Goal: Task Accomplishment & Management: Complete application form

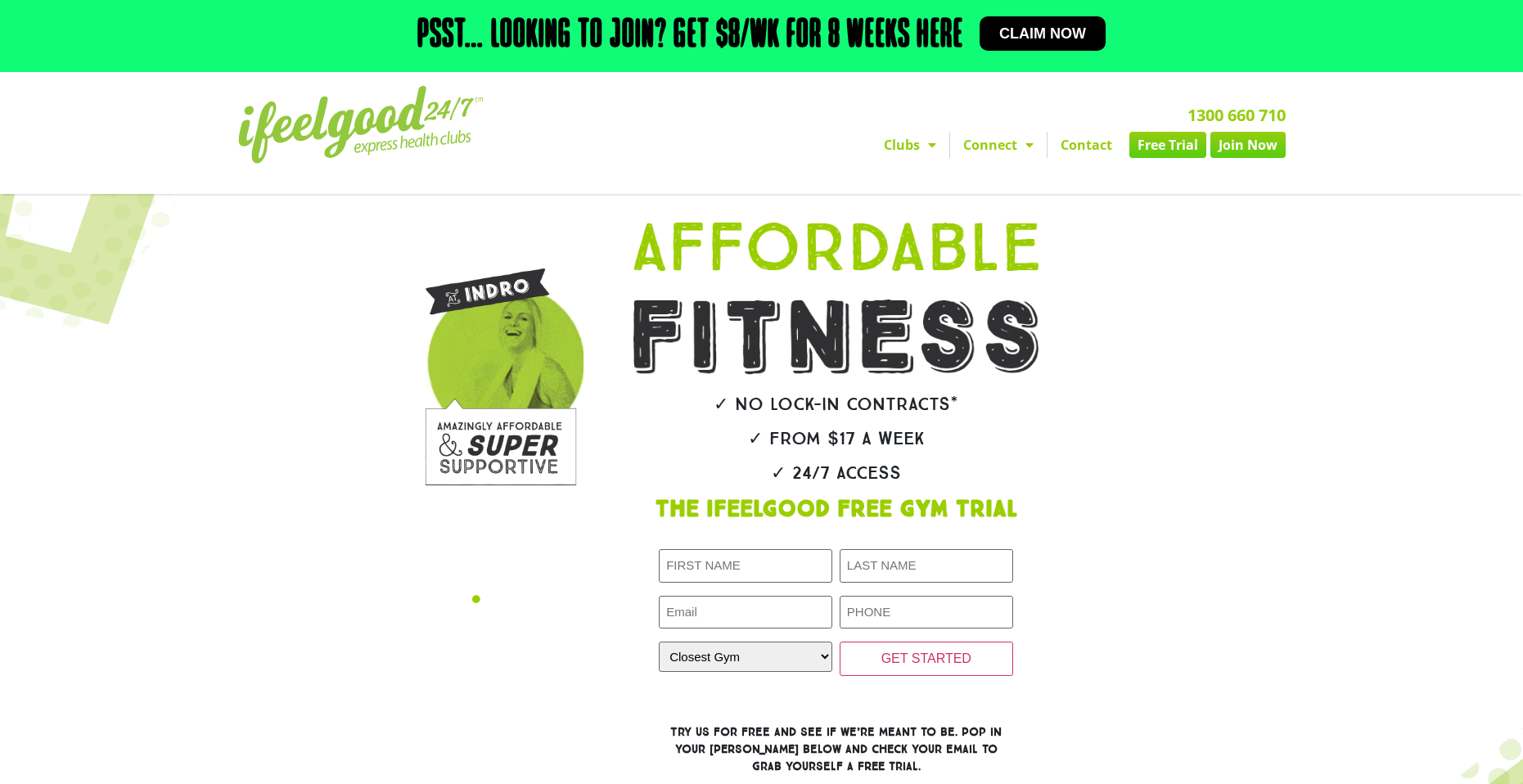
click at [1146, 144] on link "Free Trial" at bounding box center [1168, 144] width 77 height 26
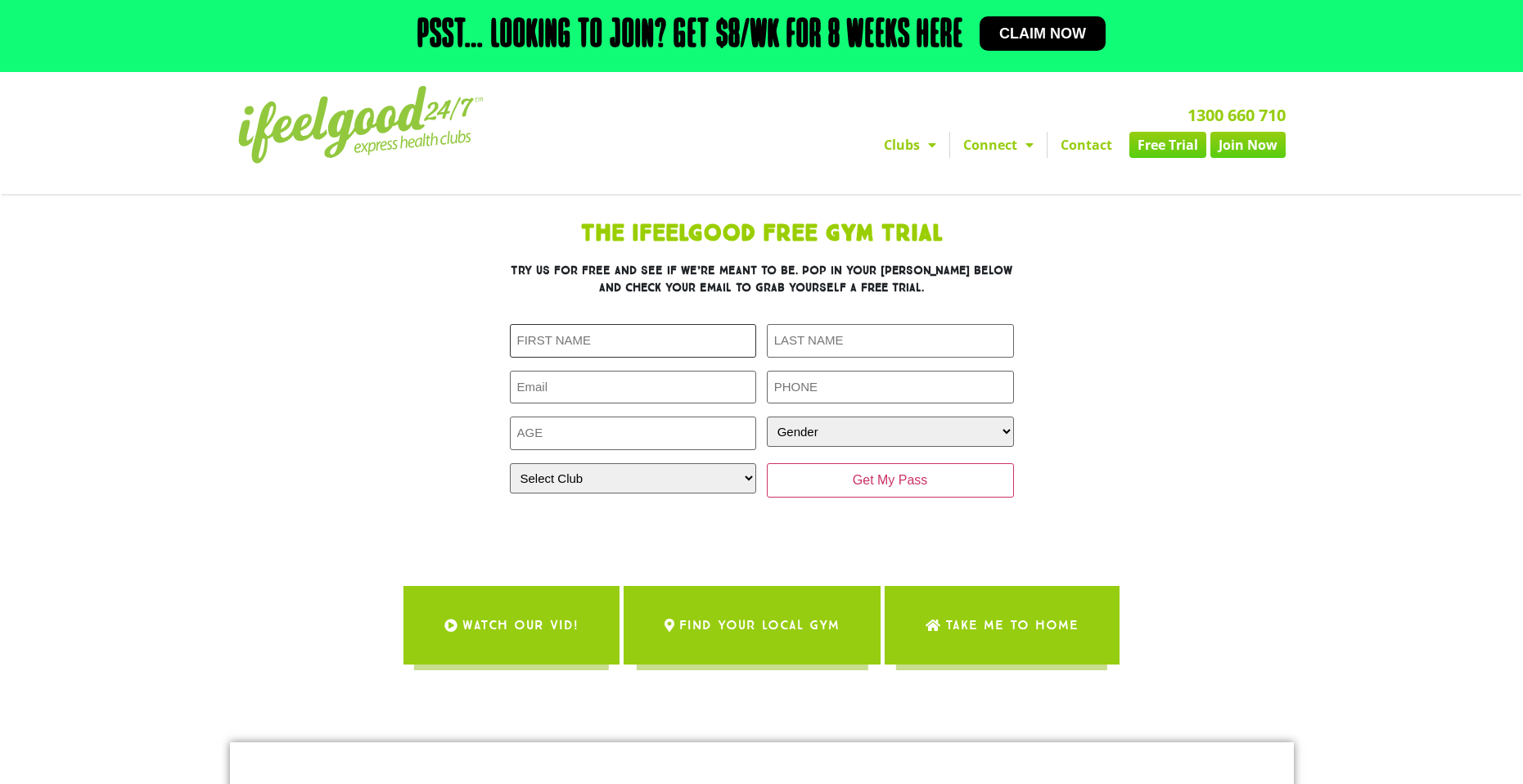
click at [595, 339] on input "First Name (Required)" at bounding box center [633, 341] width 247 height 34
type input "taiylor"
type input "mckeon"
type input "taiylorm@outlook.com"
type input "0415241106"
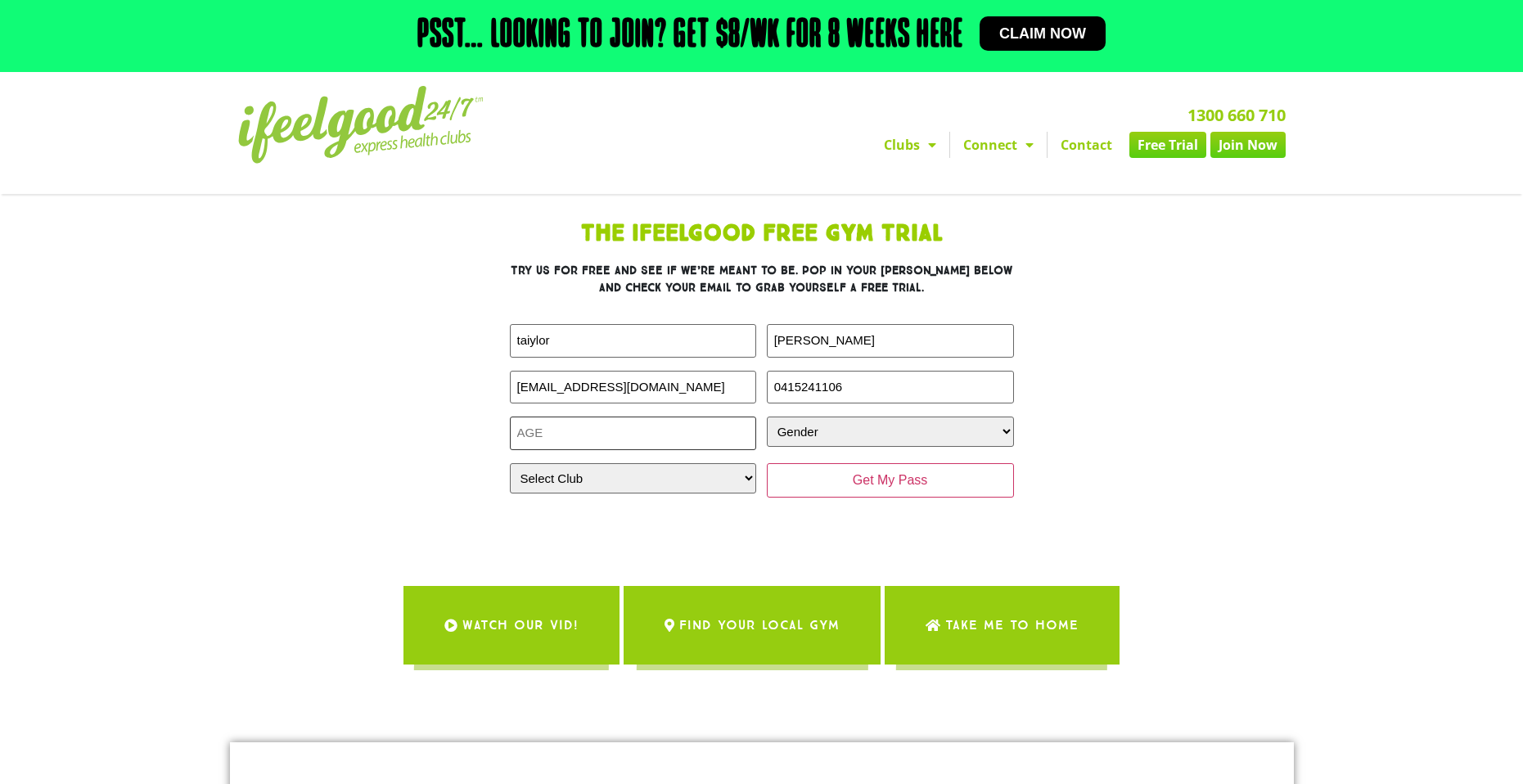
click at [663, 444] on input "Age (Required)" at bounding box center [633, 433] width 247 height 34
type input "32"
click at [909, 430] on select "Gender Male Female" at bounding box center [890, 431] width 247 height 31
select select "Male"
click at [767, 416] on select "Gender Male Female" at bounding box center [890, 431] width 247 height 31
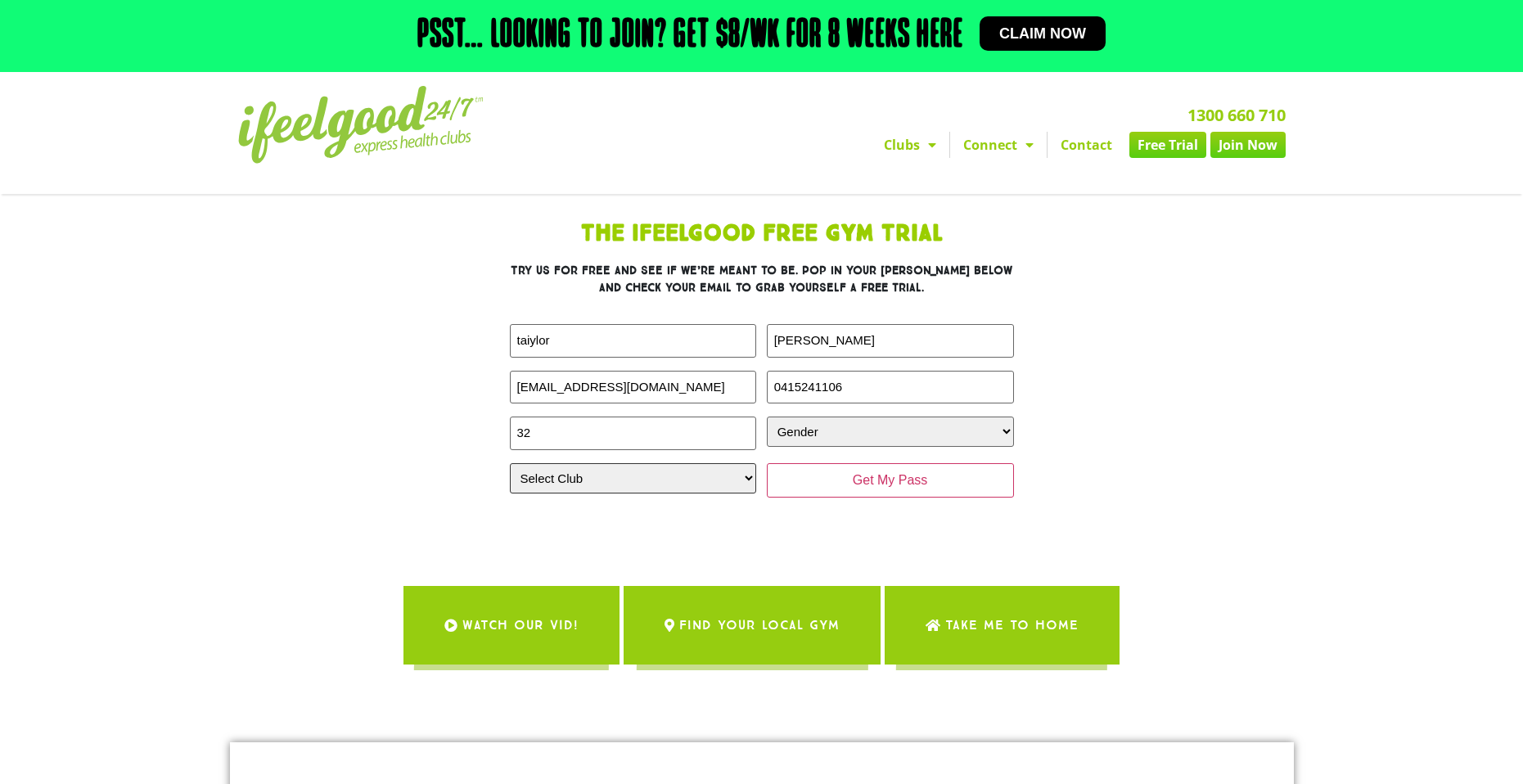
click at [623, 476] on select "Select Club Alexandra Hills Calamvale Coopers Plains Middle Park Oxenford Oxley…" at bounding box center [633, 478] width 247 height 31
select select "[GEOGRAPHIC_DATA]"
click at [510, 463] on select "Select Club Alexandra Hills Calamvale Coopers Plains Middle Park Oxenford Oxley…" at bounding box center [633, 478] width 247 height 31
click at [877, 484] on input "Get My Pass" at bounding box center [890, 480] width 247 height 34
